Goal: Information Seeking & Learning: Learn about a topic

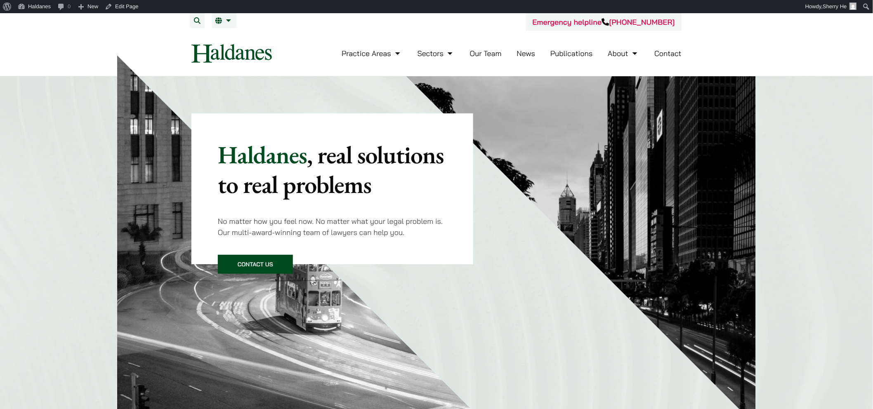
click at [562, 54] on link "Publications" at bounding box center [571, 53] width 42 height 9
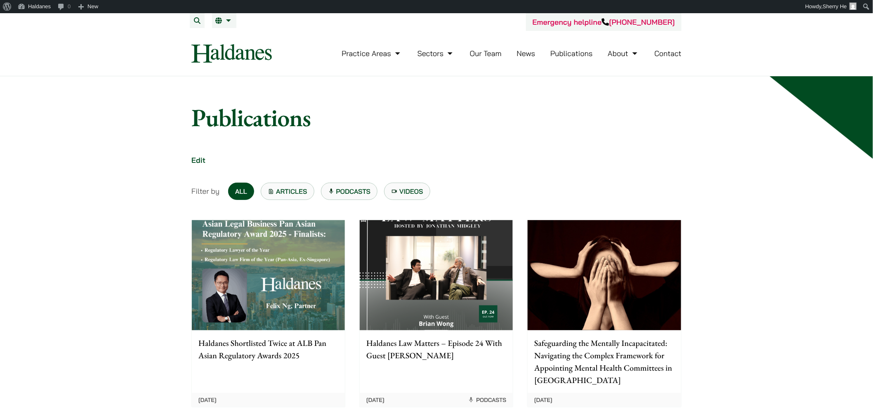
click at [317, 269] on img at bounding box center [268, 275] width 153 height 110
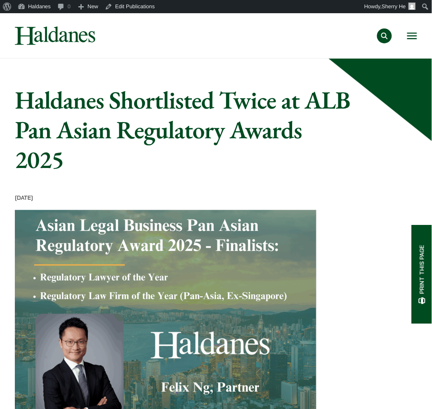
drag, startPoint x: 412, startPoint y: 34, endPoint x: 403, endPoint y: 56, distance: 23.3
click at [413, 35] on button "Open menu" at bounding box center [412, 36] width 10 height 7
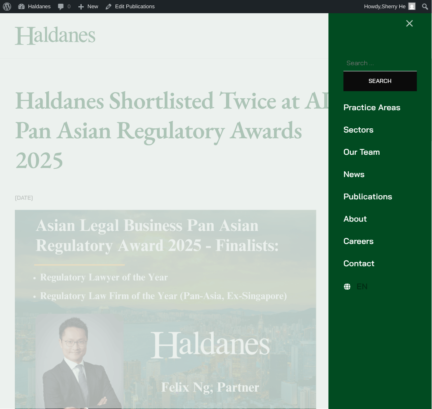
drag, startPoint x: 356, startPoint y: 155, endPoint x: 347, endPoint y: 154, distance: 9.1
click at [356, 155] on link "Our Team" at bounding box center [380, 152] width 73 height 12
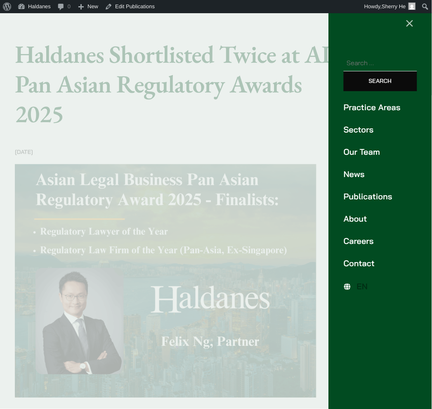
click at [353, 149] on link "Our Team" at bounding box center [380, 152] width 73 height 12
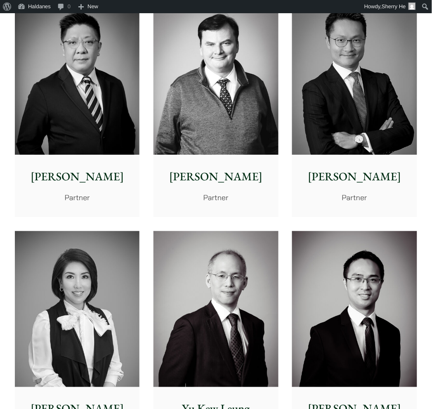
scroll to position [504, 0]
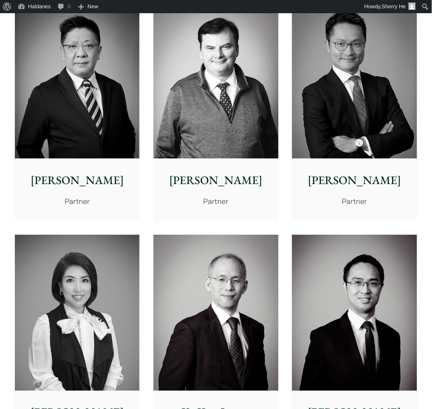
click at [361, 118] on img at bounding box center [354, 80] width 125 height 156
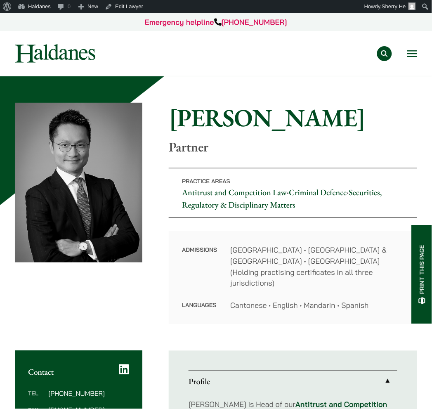
drag, startPoint x: 415, startPoint y: 58, endPoint x: 402, endPoint y: 220, distance: 162.3
click at [415, 57] on button "Open menu" at bounding box center [412, 53] width 10 height 7
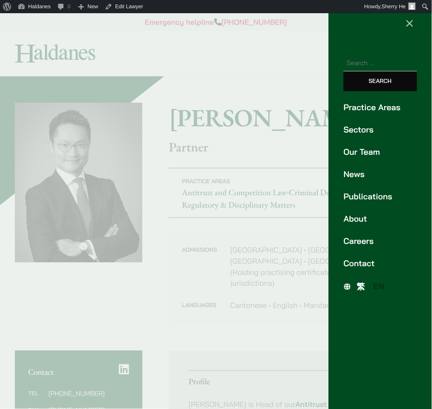
click at [364, 286] on span "繁" at bounding box center [361, 286] width 8 height 10
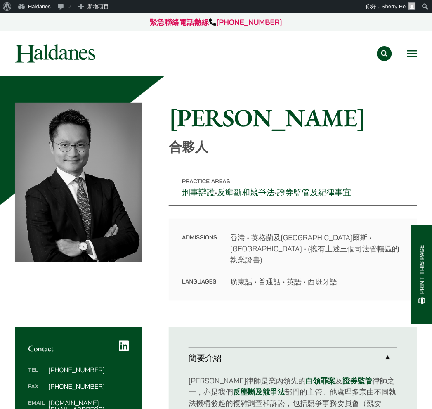
drag, startPoint x: 415, startPoint y: 56, endPoint x: 371, endPoint y: 145, distance: 99.3
click at [415, 56] on button "Open menu" at bounding box center [412, 53] width 10 height 7
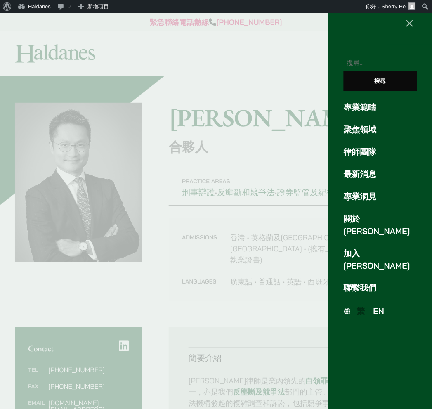
click at [375, 306] on span "EN" at bounding box center [378, 311] width 11 height 10
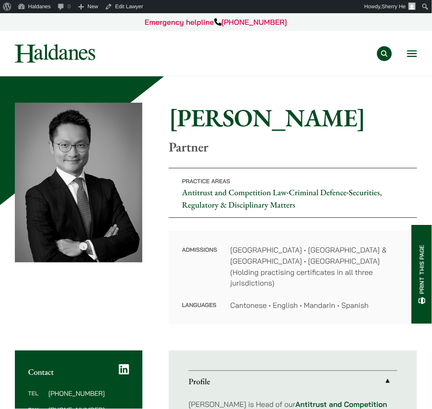
click at [408, 53] on button "Open menu" at bounding box center [412, 53] width 10 height 7
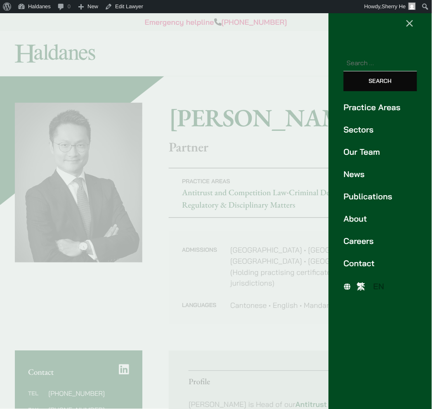
click at [378, 108] on link "Practice Areas" at bounding box center [380, 107] width 73 height 12
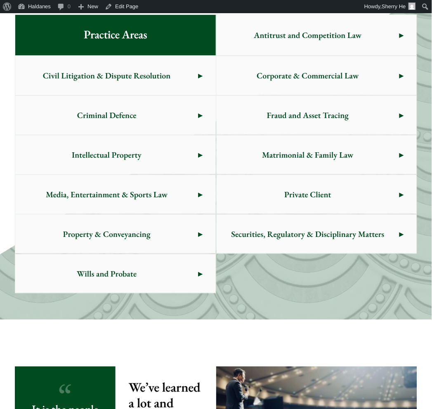
scroll to position [505, 0]
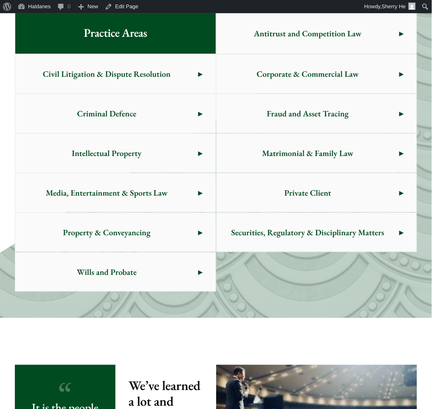
click at [274, 33] on span "Antitrust and Competition Law" at bounding box center [308, 33] width 183 height 39
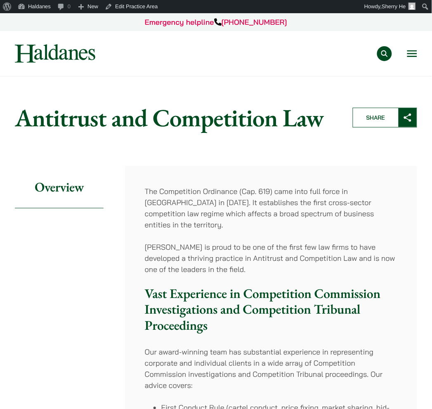
drag, startPoint x: 410, startPoint y: 54, endPoint x: 394, endPoint y: 161, distance: 108.5
click at [410, 54] on button "Open menu" at bounding box center [412, 53] width 10 height 7
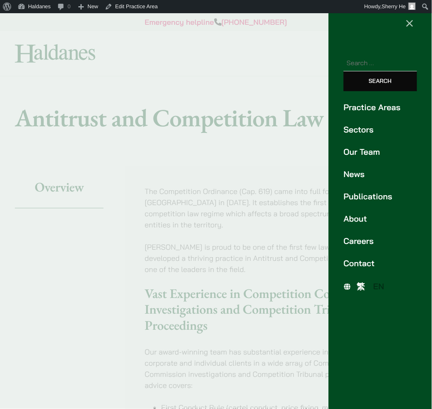
drag, startPoint x: 360, startPoint y: 284, endPoint x: 355, endPoint y: 284, distance: 5.0
click at [360, 284] on span "繁" at bounding box center [361, 286] width 8 height 10
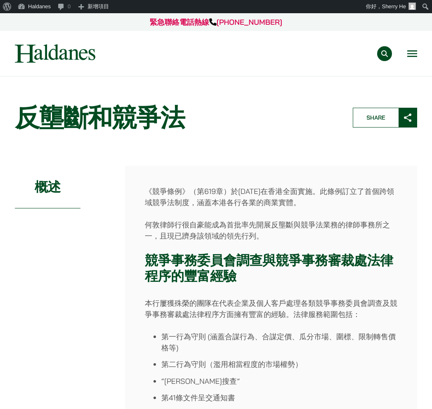
click at [130, 108] on h1 "反壟斷和競爭法" at bounding box center [177, 118] width 324 height 30
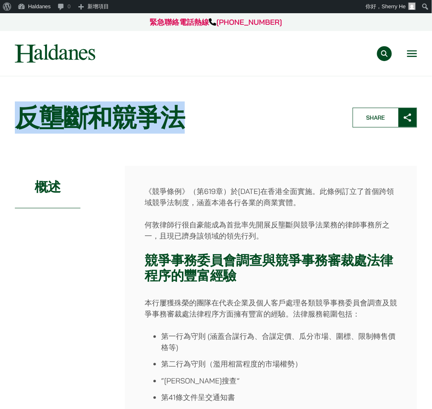
drag, startPoint x: 22, startPoint y: 122, endPoint x: 185, endPoint y: 116, distance: 163.1
click at [185, 116] on h1 "反壟斷和競爭法" at bounding box center [177, 118] width 324 height 30
copy h1 "反壟斷和競爭法"
drag, startPoint x: 413, startPoint y: 51, endPoint x: 411, endPoint y: 105, distance: 54.1
click at [413, 51] on button "Open menu" at bounding box center [412, 53] width 10 height 7
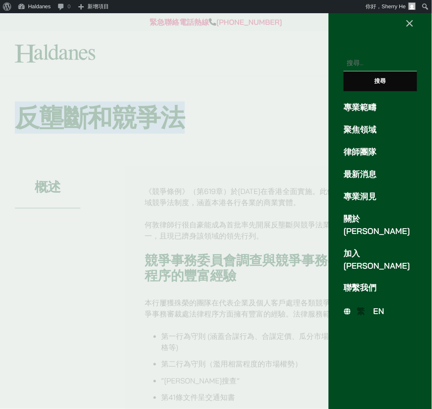
click at [380, 306] on span "EN" at bounding box center [378, 311] width 11 height 10
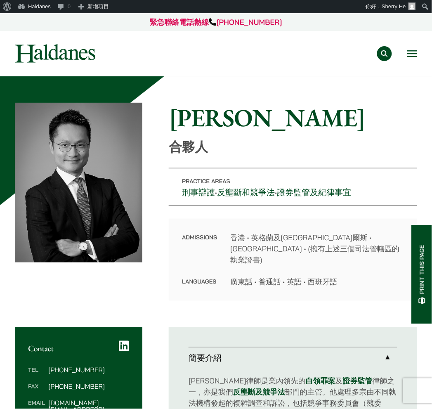
click at [408, 57] on button "Open menu" at bounding box center [412, 53] width 10 height 7
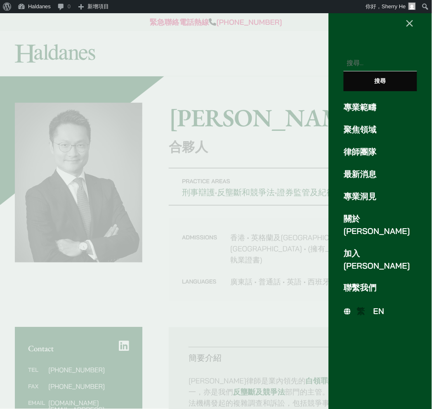
click at [385, 306] on span "EN" at bounding box center [378, 311] width 11 height 10
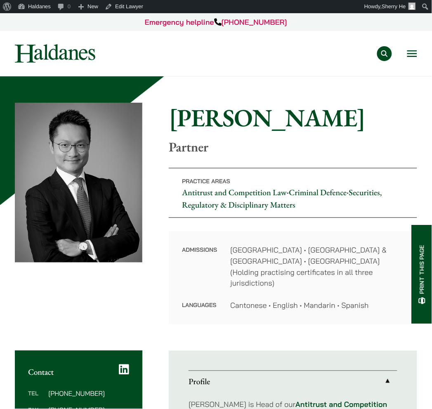
click at [405, 55] on div "Practice Areas Antitrust and Competition Law Civil Litigation & Dispute Resolut…" at bounding box center [263, 53] width 308 height 15
click at [415, 52] on button "Open menu" at bounding box center [412, 53] width 10 height 7
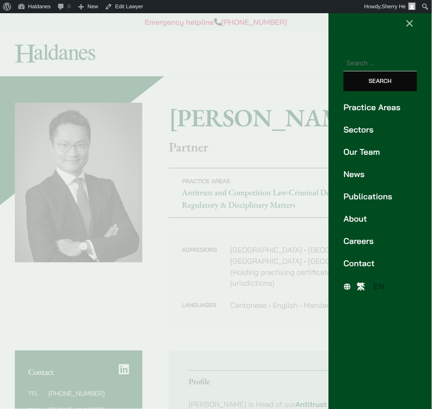
click at [365, 196] on link "Publications" at bounding box center [380, 196] width 73 height 12
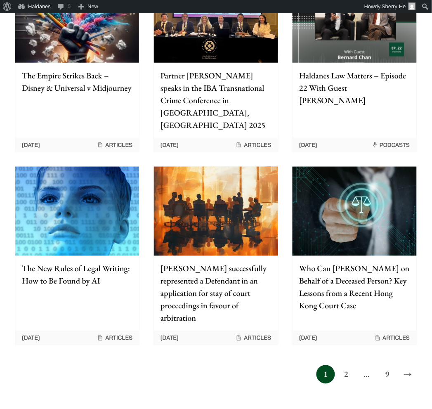
scroll to position [642, 0]
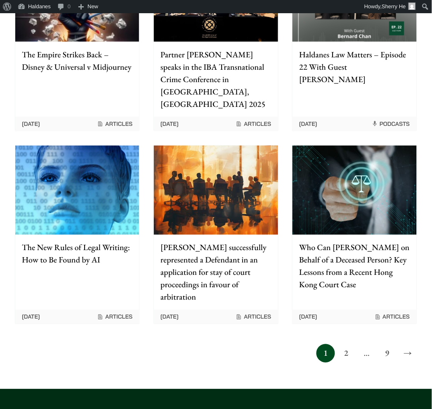
click at [347, 344] on link "2" at bounding box center [346, 353] width 19 height 19
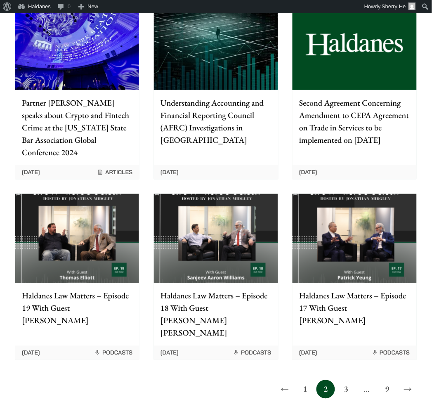
scroll to position [642, 0]
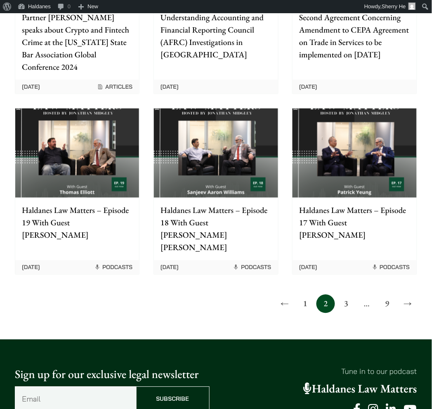
click at [347, 295] on link "3" at bounding box center [346, 304] width 19 height 19
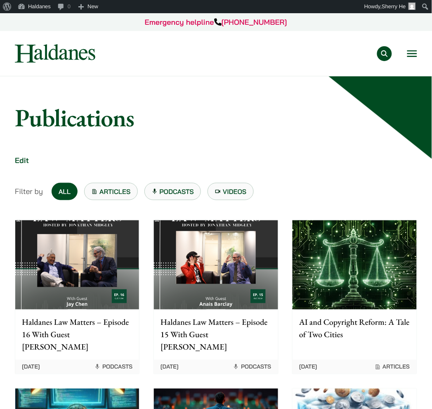
click at [410, 50] on button "Open menu" at bounding box center [412, 53] width 10 height 7
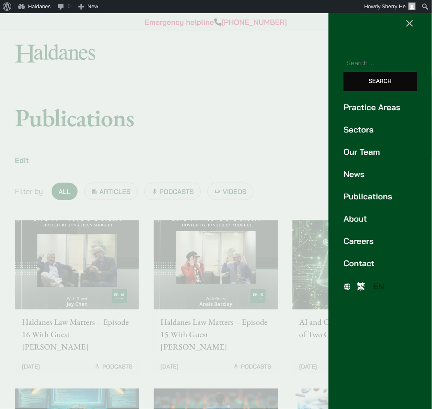
click at [355, 171] on link "News" at bounding box center [380, 174] width 73 height 12
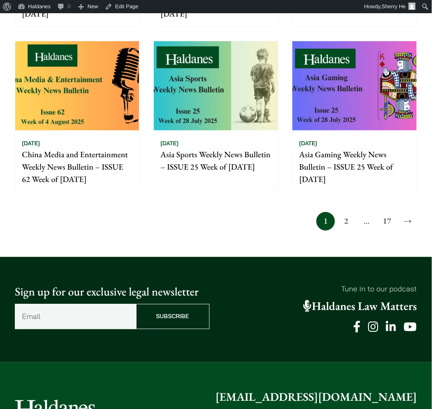
scroll to position [642, 0]
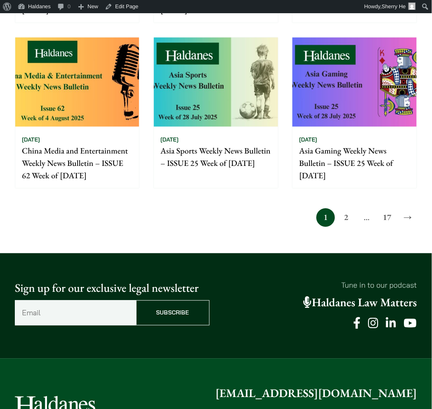
click at [349, 216] on link "2" at bounding box center [346, 217] width 19 height 19
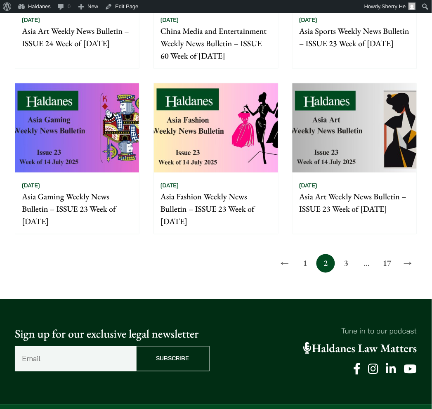
scroll to position [779, 0]
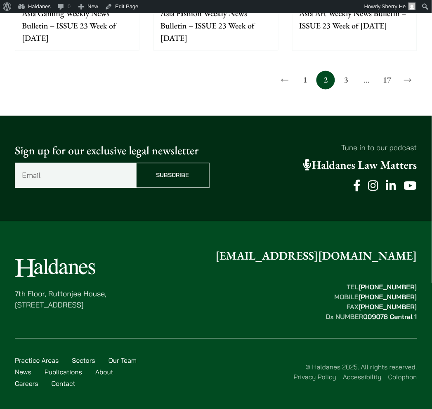
click at [343, 84] on link "3" at bounding box center [346, 80] width 19 height 19
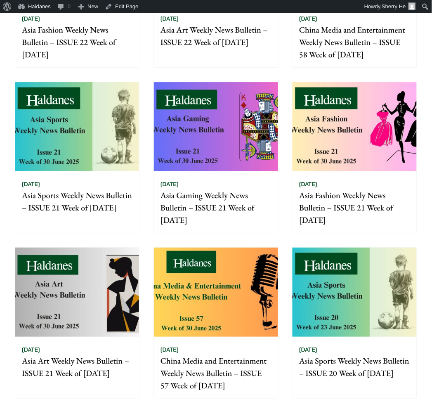
scroll to position [550, 0]
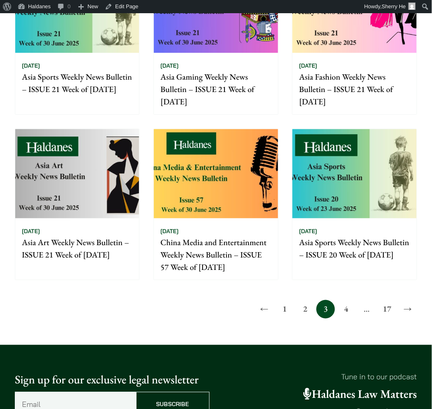
click at [347, 307] on link "4" at bounding box center [346, 309] width 19 height 19
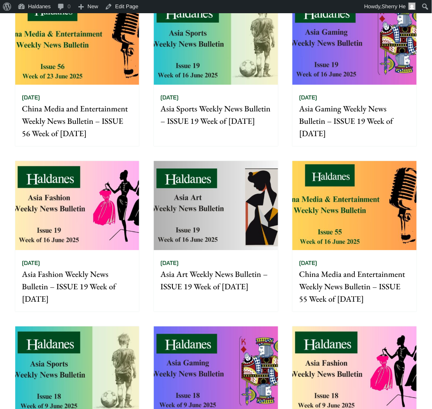
scroll to position [504, 0]
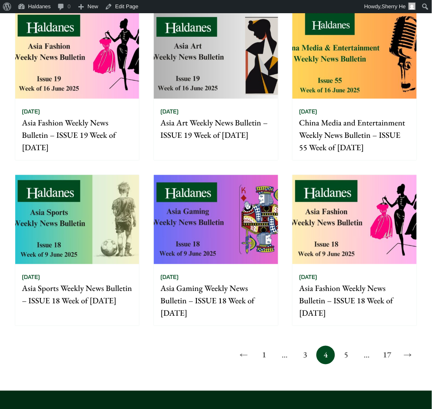
click at [344, 352] on link "5" at bounding box center [346, 355] width 19 height 19
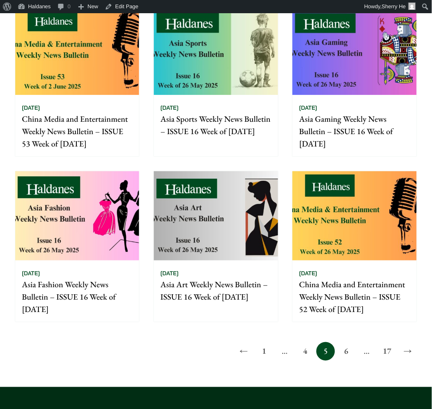
scroll to position [596, 0]
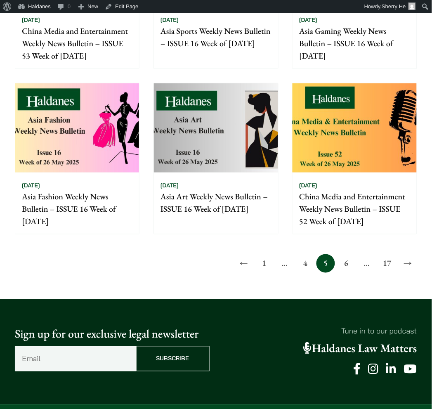
click at [348, 267] on link "6" at bounding box center [346, 263] width 19 height 19
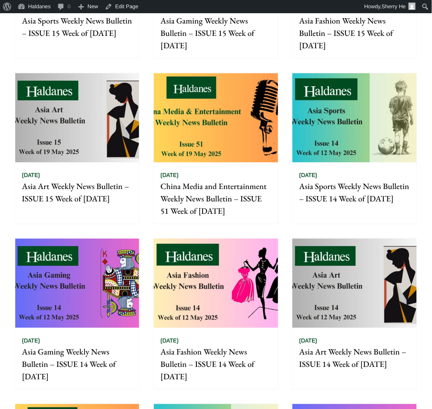
scroll to position [504, 0]
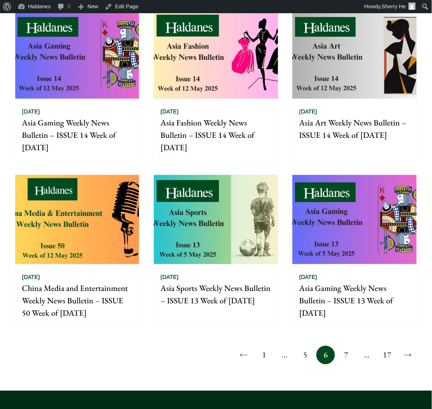
click at [350, 352] on link "7" at bounding box center [346, 355] width 19 height 19
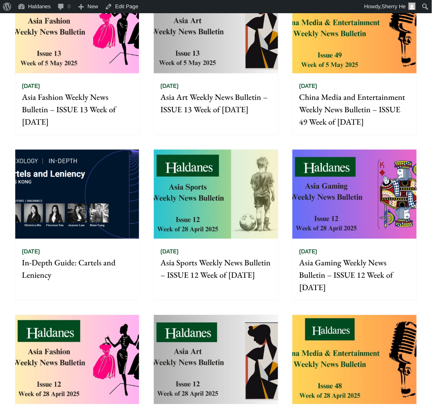
scroll to position [183, 0]
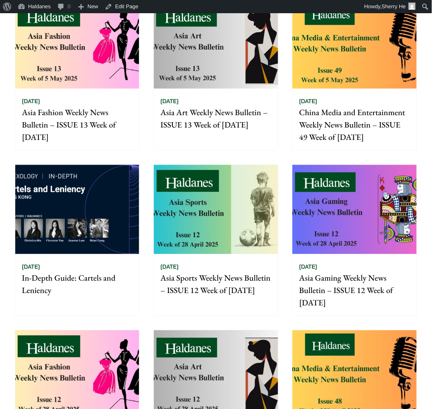
click at [118, 204] on img at bounding box center [77, 209] width 124 height 89
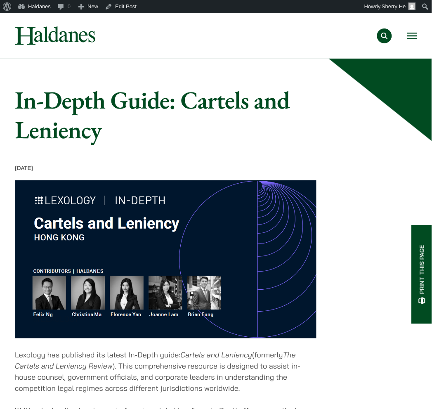
click at [413, 35] on button "Open menu" at bounding box center [412, 36] width 10 height 7
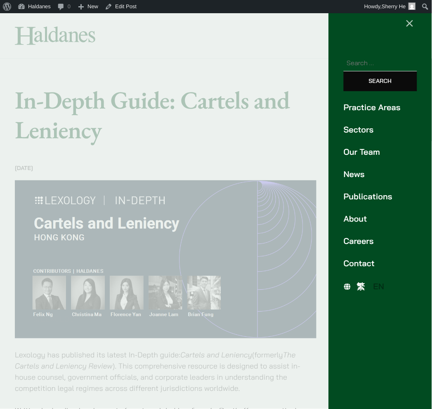
click at [359, 283] on span "繁" at bounding box center [361, 286] width 8 height 10
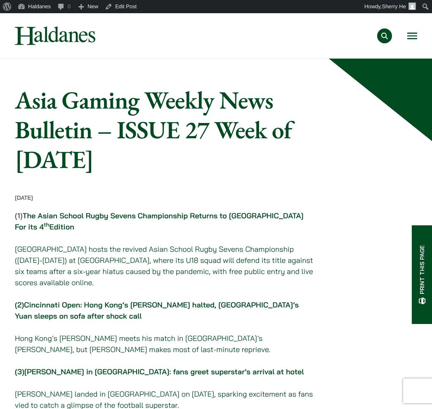
click at [413, 34] on button "Open menu" at bounding box center [412, 36] width 10 height 7
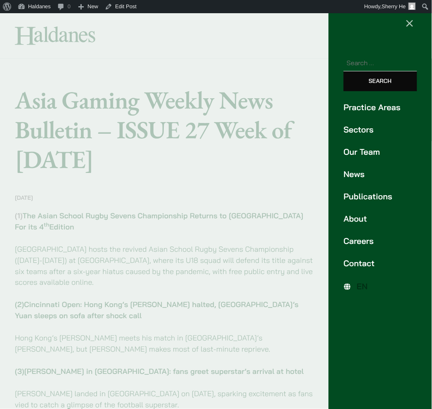
click at [361, 154] on link "Our Team" at bounding box center [380, 152] width 73 height 12
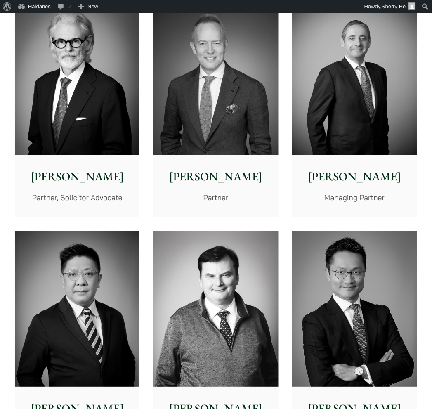
scroll to position [321, 0]
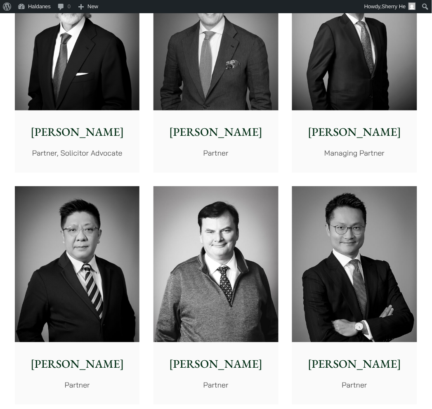
click at [368, 236] on img at bounding box center [354, 264] width 125 height 156
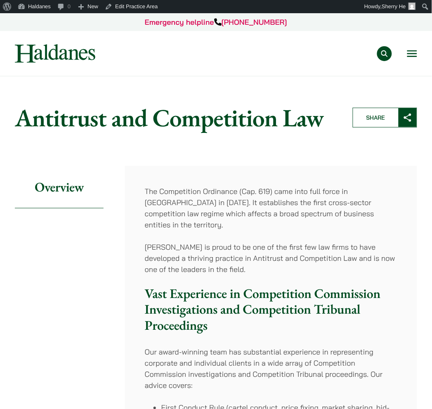
click at [411, 55] on button "Open menu" at bounding box center [412, 53] width 10 height 7
click at [409, 50] on button "Open menu" at bounding box center [412, 53] width 10 height 7
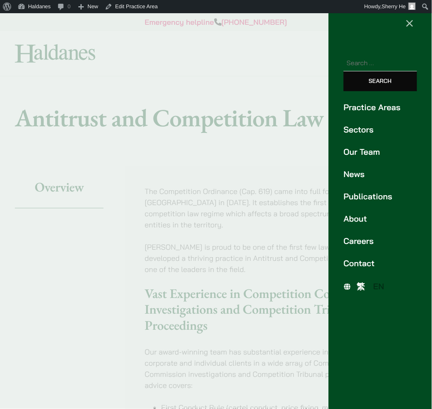
click at [366, 204] on ul "Practice Areas Sectors Our Team News Publications About Careers Contact" at bounding box center [380, 185] width 103 height 168
drag, startPoint x: 368, startPoint y: 198, endPoint x: 350, endPoint y: 199, distance: 18.6
click at [369, 197] on link "Publications" at bounding box center [380, 196] width 73 height 12
